Goal: Find specific page/section: Find specific page/section

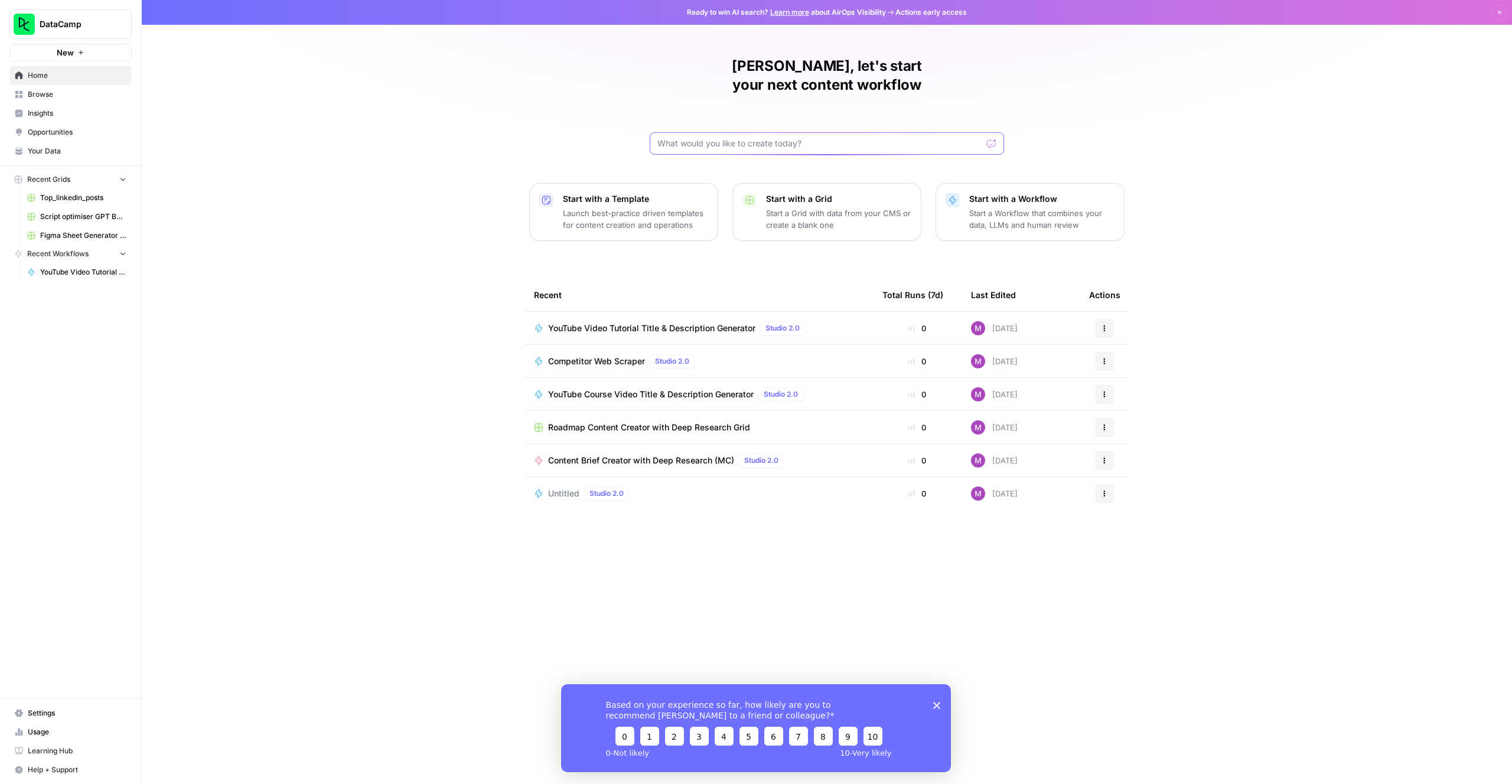
click at [737, 138] on input "text" at bounding box center [820, 143] width 325 height 12
click at [48, 91] on span "Browse" at bounding box center [77, 94] width 99 height 11
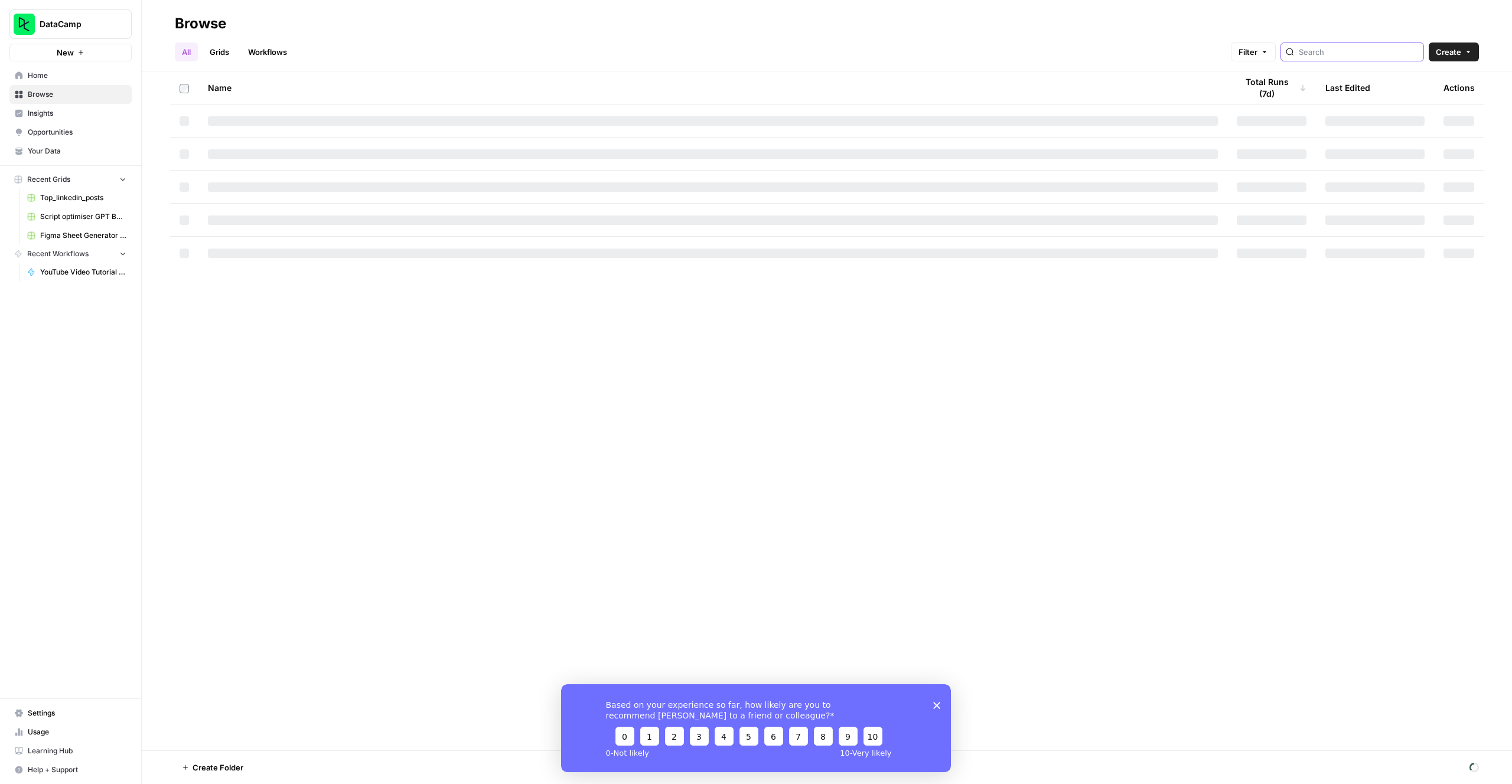
click at [1353, 55] on input "search" at bounding box center [1359, 52] width 120 height 12
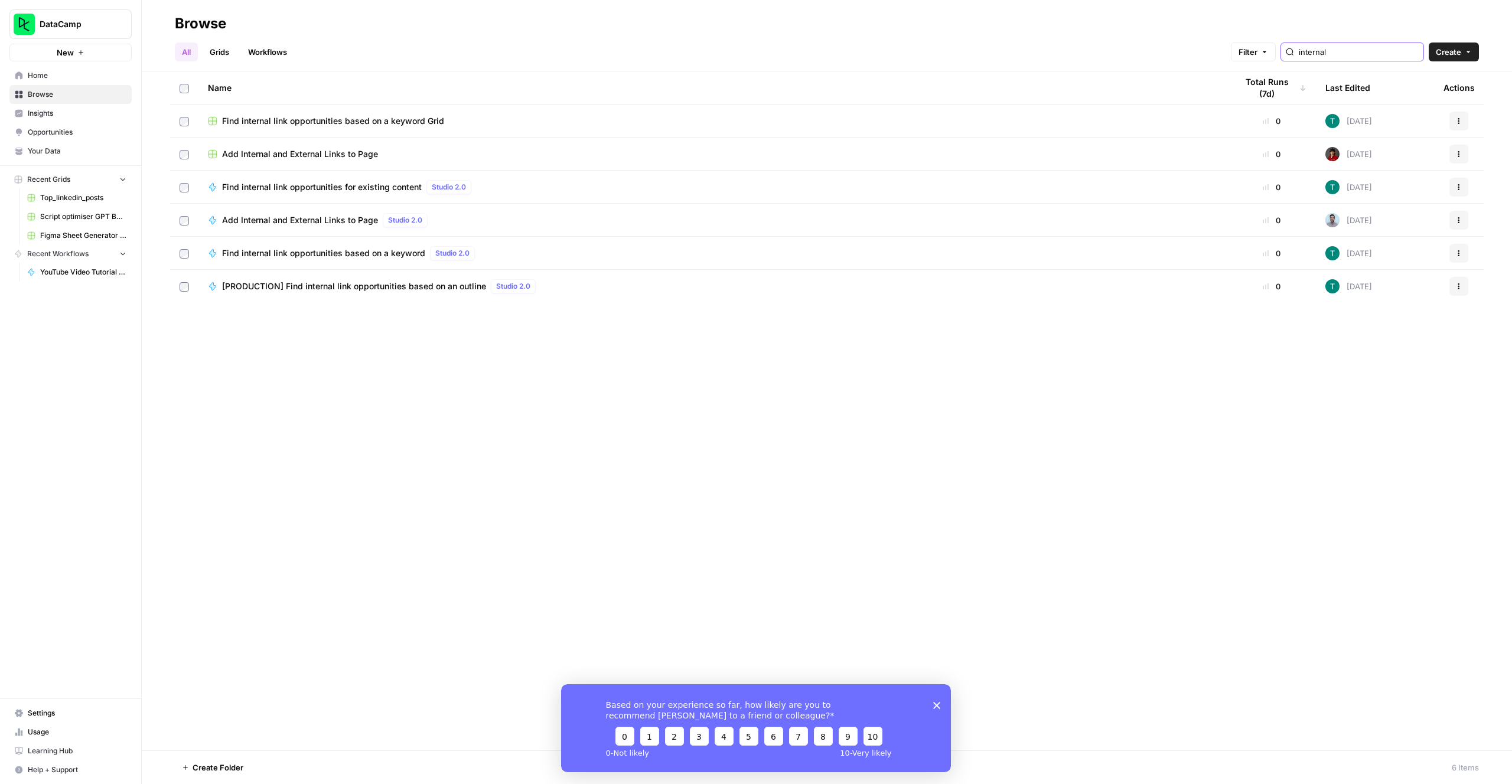
type input "internal"
click at [357, 120] on span "Find internal link opportunities based on a keyword Grid" at bounding box center [333, 121] width 222 height 12
